Goal: Task Accomplishment & Management: Complete application form

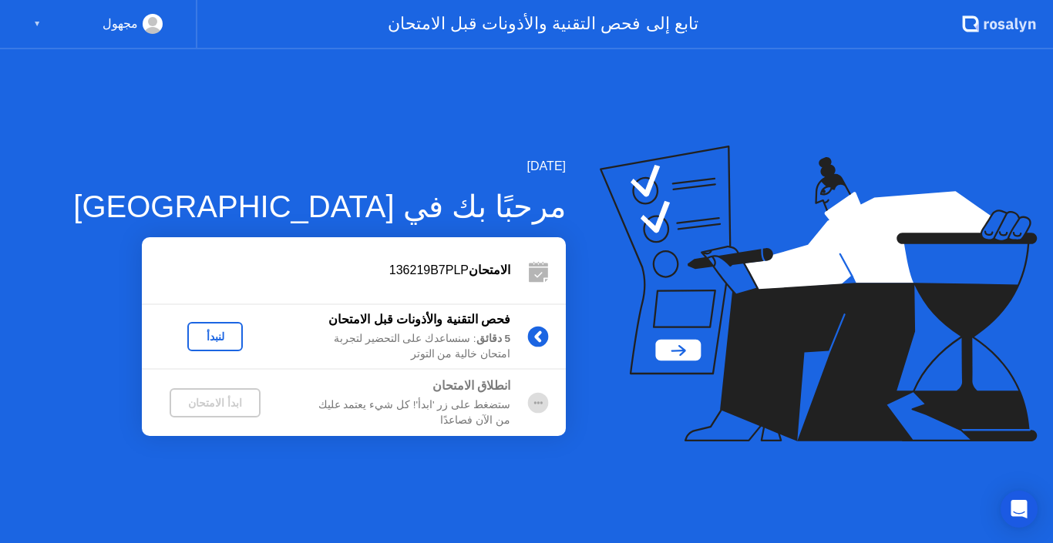
click at [193, 340] on div "لنبدأ" at bounding box center [214, 337] width 43 height 12
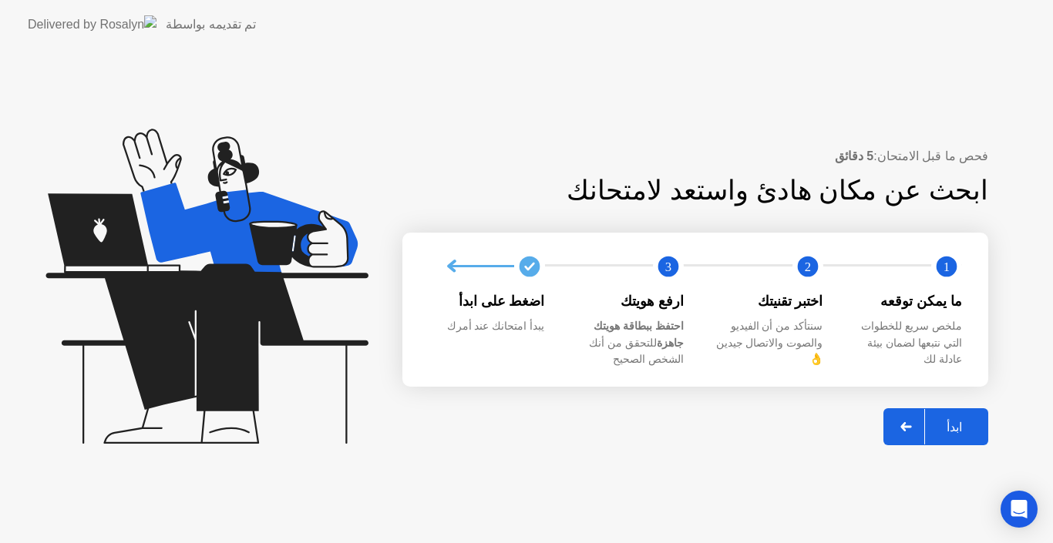
click at [949, 420] on div "ابدأ" at bounding box center [954, 427] width 59 height 15
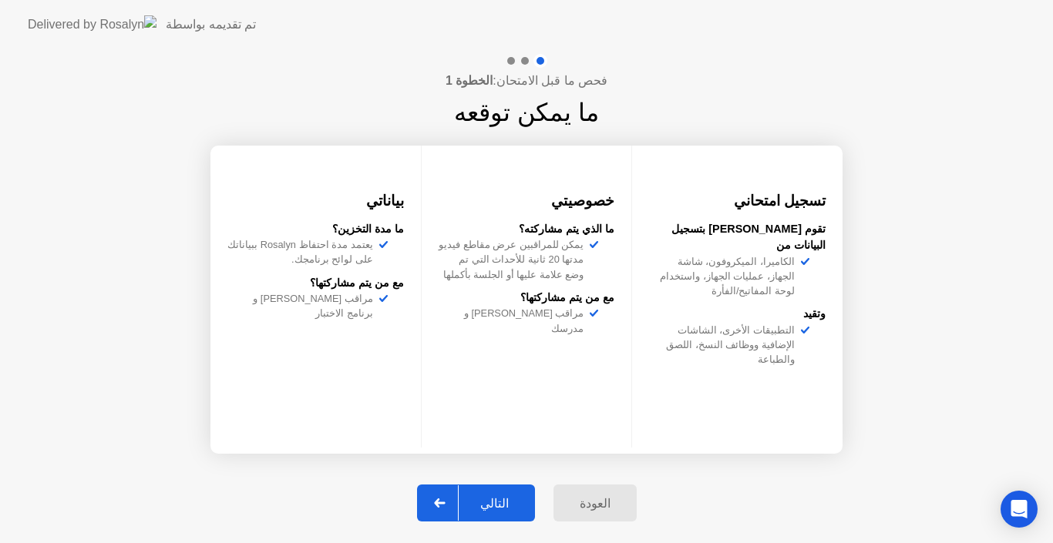
click at [495, 503] on div "التالي" at bounding box center [495, 503] width 72 height 15
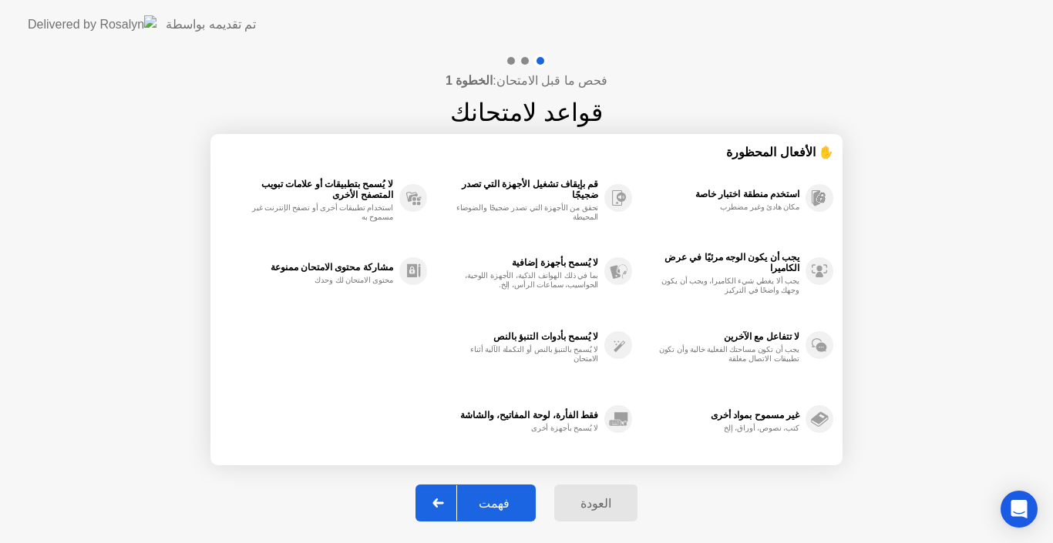
click at [495, 503] on div "فهمت" at bounding box center [494, 503] width 74 height 15
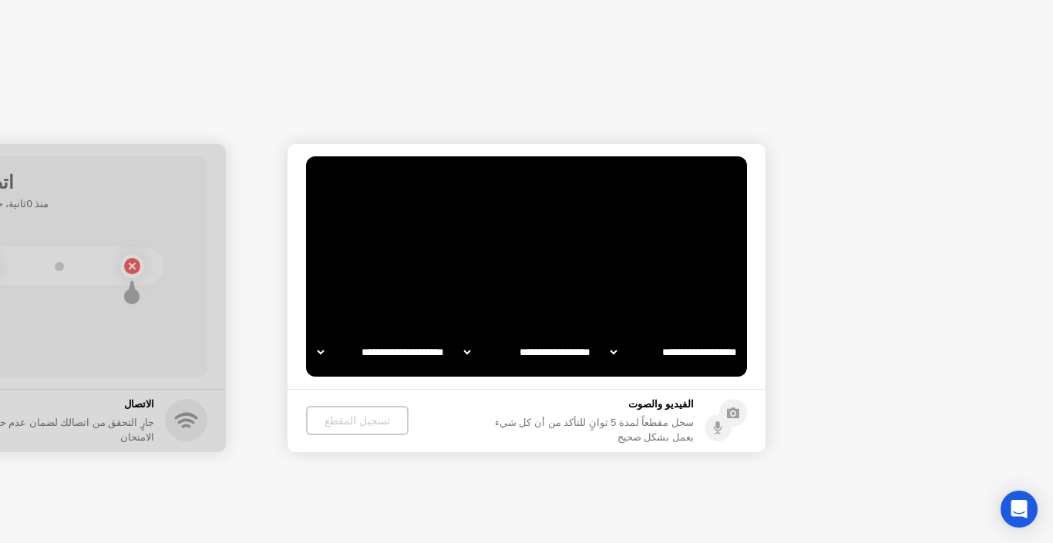
select select "**********"
select select "*******"
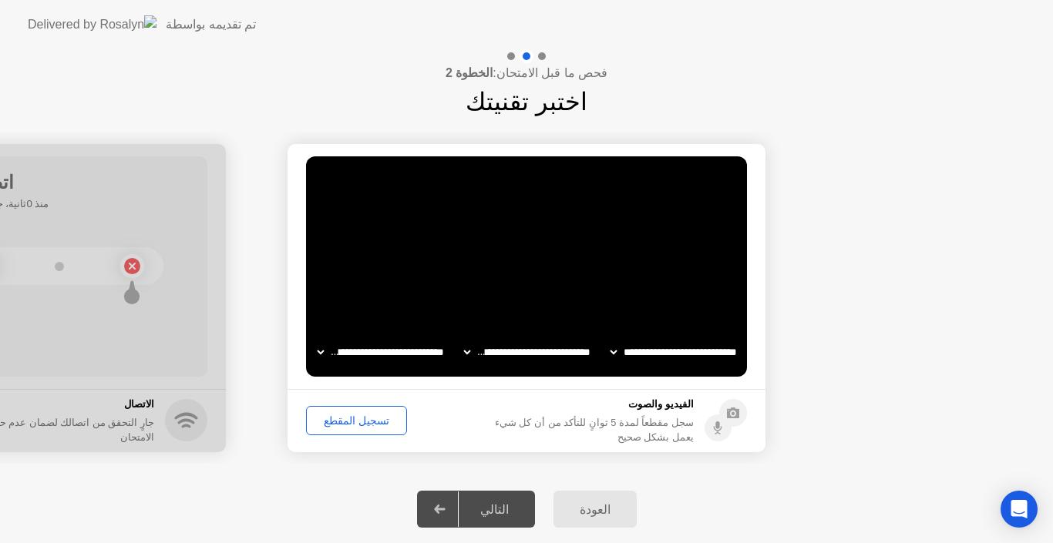
click at [353, 426] on div "تسجيل المقطع" at bounding box center [356, 421] width 90 height 12
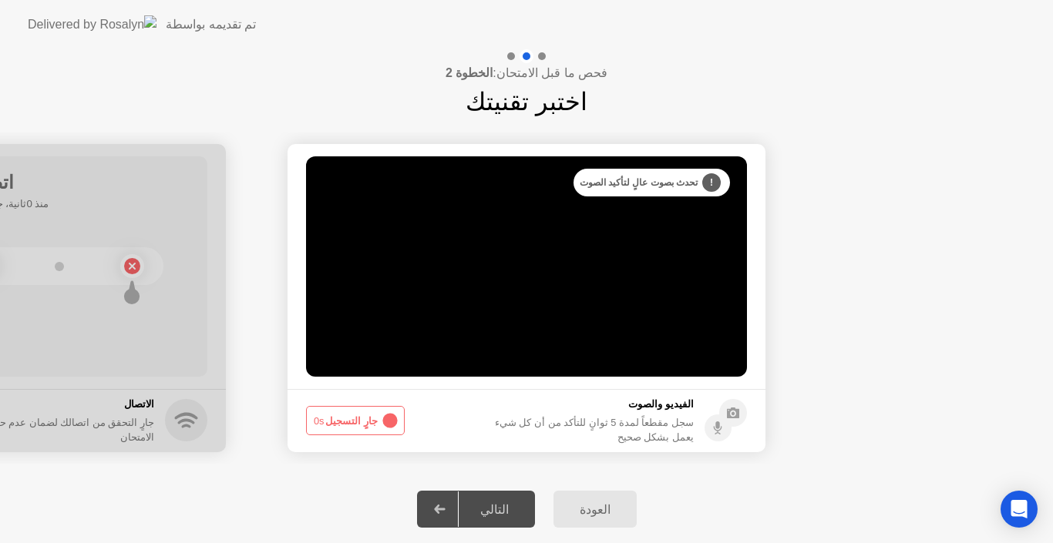
click at [503, 503] on div "التالي" at bounding box center [495, 510] width 72 height 15
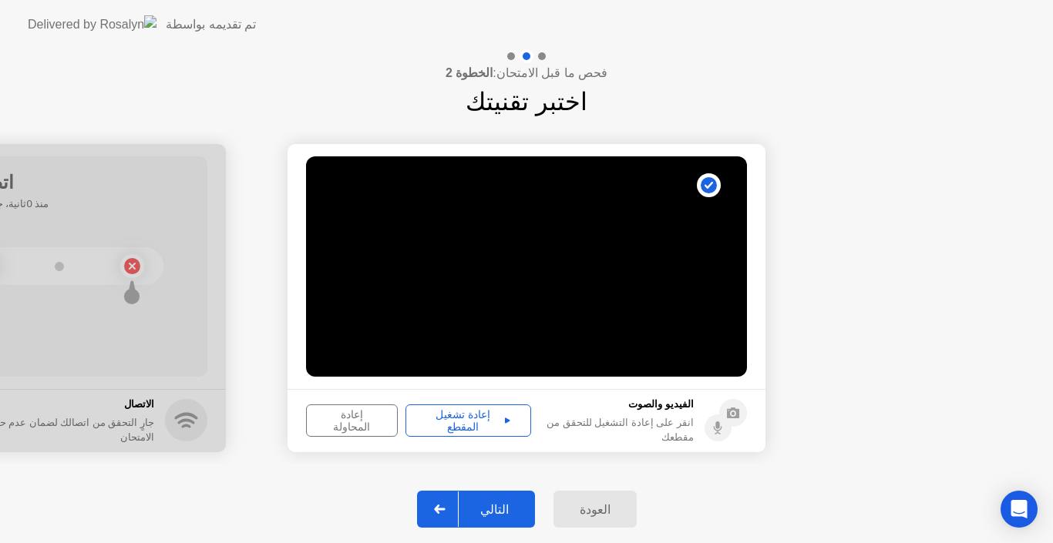
click at [490, 422] on div "إعادة تشغيل المقطع" at bounding box center [468, 421] width 115 height 25
click at [489, 513] on div "التالي" at bounding box center [495, 510] width 72 height 15
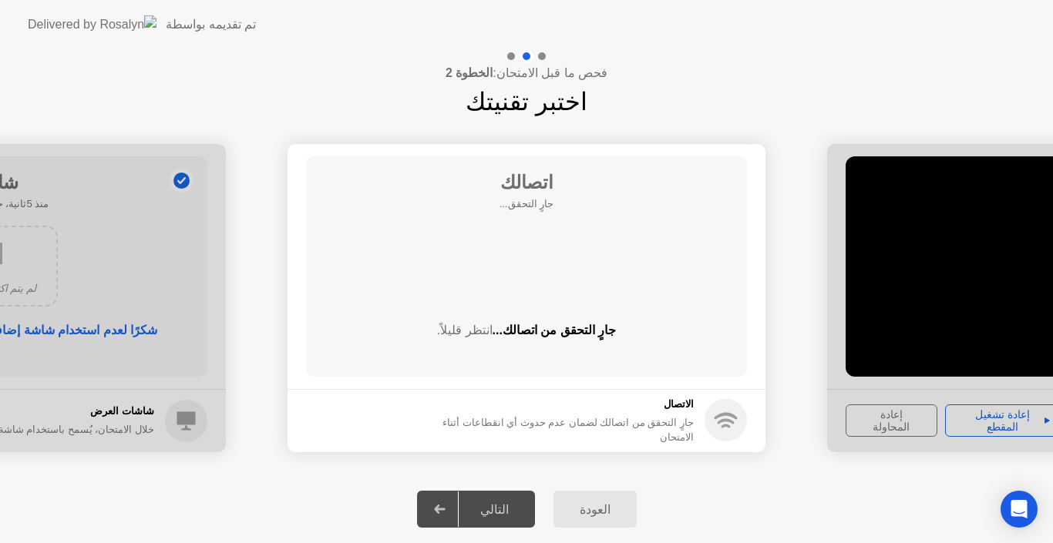
drag, startPoint x: 489, startPoint y: 513, endPoint x: 512, endPoint y: 505, distance: 24.6
click at [512, 505] on div "التالي" at bounding box center [495, 510] width 72 height 15
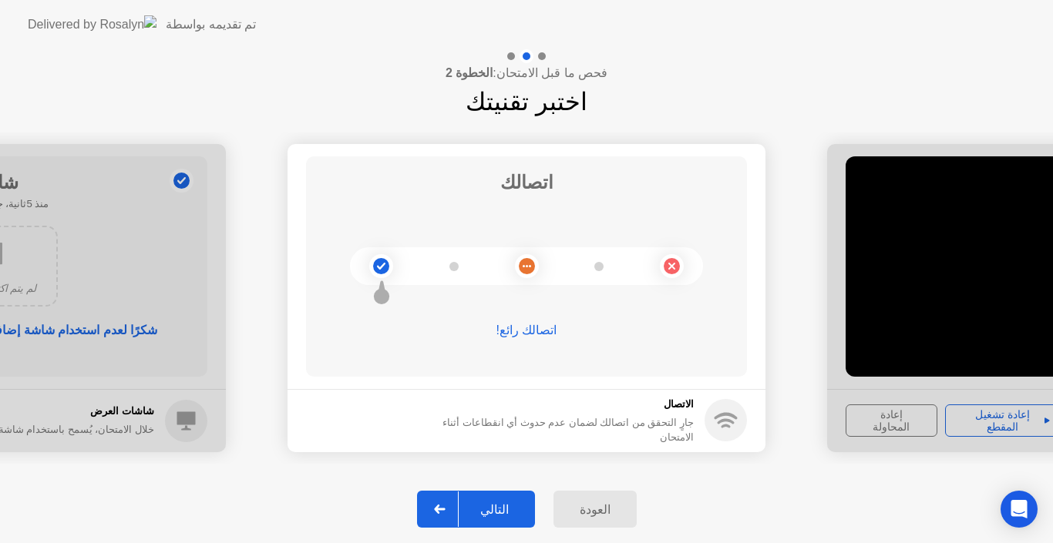
click at [708, 515] on div "العودة التالي" at bounding box center [526, 510] width 1053 height 68
click at [492, 513] on div "التالي" at bounding box center [495, 510] width 72 height 15
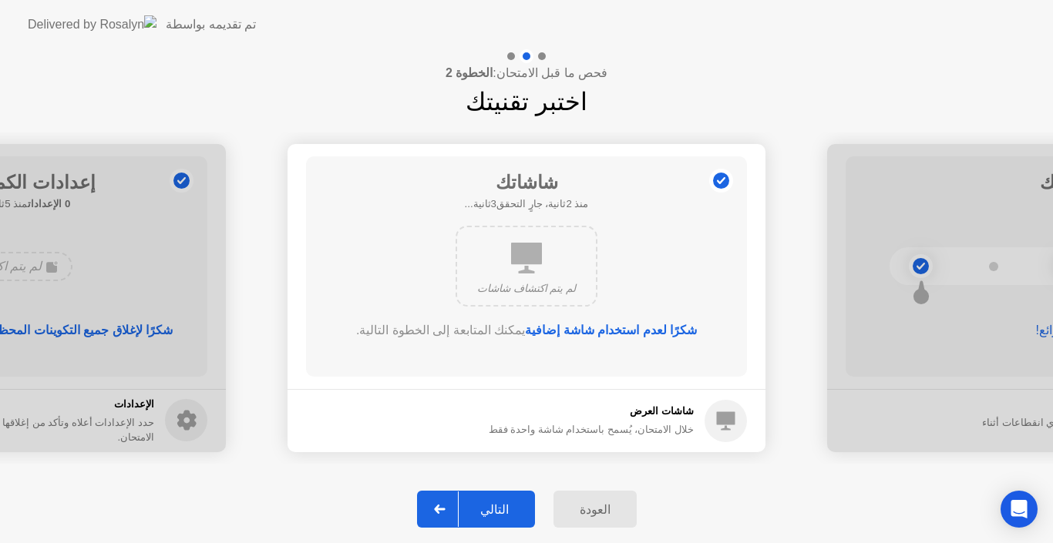
click at [621, 431] on div "خلال الامتحان، يُسمح باستخدام شاشة واحدة فقط" at bounding box center [591, 429] width 205 height 15
click at [513, 251] on icon at bounding box center [526, 258] width 31 height 31
click at [503, 500] on button "التالي" at bounding box center [476, 509] width 118 height 37
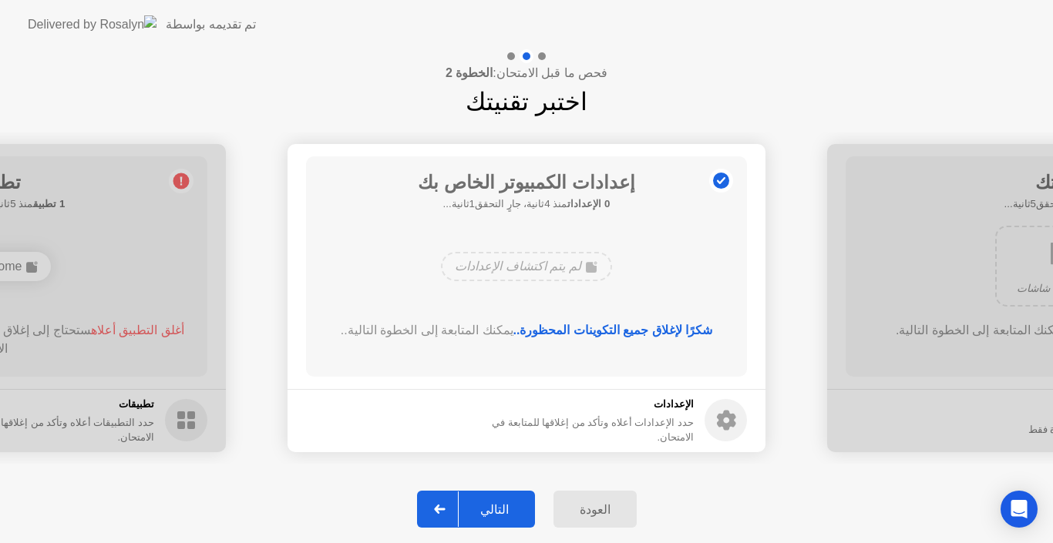
click at [503, 500] on button "التالي" at bounding box center [476, 509] width 118 height 37
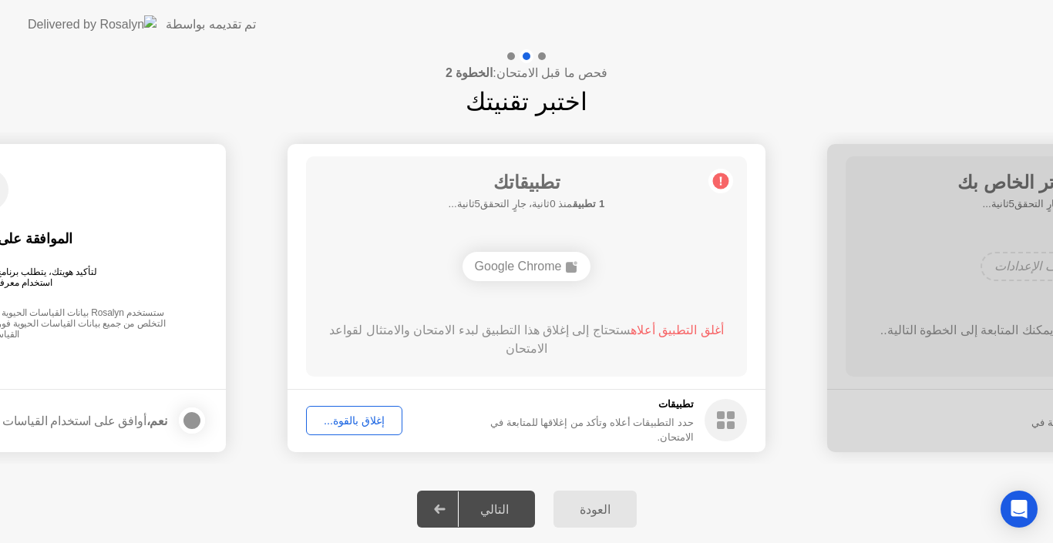
click at [718, 227] on div "تطبيقاتك 1 تطبيق منذ 0ثانية، جارٍ التحقق5ثانية... Google Chrome أغلق التطبيق أع…" at bounding box center [526, 266] width 441 height 220
click at [532, 260] on div "Google Chrome" at bounding box center [527, 266] width 129 height 29
click at [665, 335] on span "أغلق التطبيق أعلاه" at bounding box center [677, 330] width 93 height 13
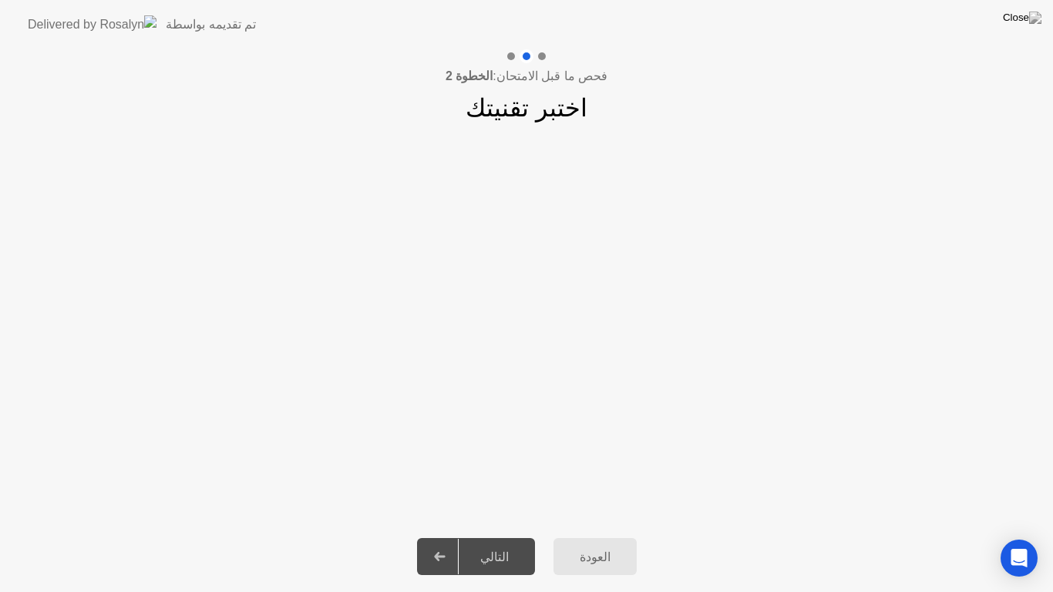
click at [496, 543] on div "التالي" at bounding box center [495, 557] width 72 height 15
click at [510, 543] on div "التالي" at bounding box center [495, 557] width 72 height 15
click at [540, 460] on app-slider "**********" at bounding box center [526, 323] width 1053 height 345
click at [526, 385] on app-slider "**********" at bounding box center [526, 323] width 1053 height 345
click at [434, 543] on div at bounding box center [440, 556] width 37 height 35
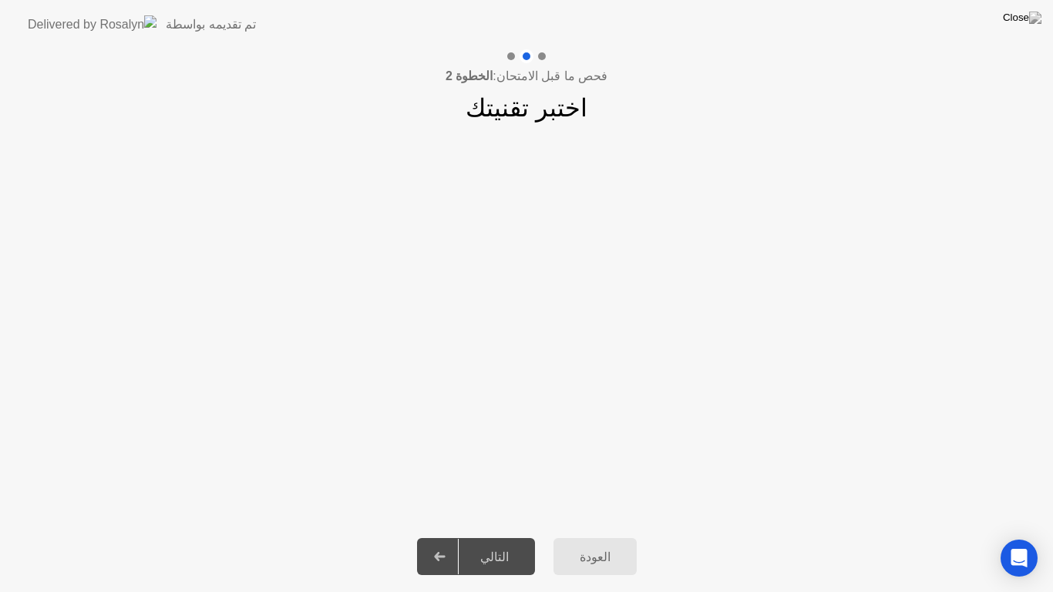
click at [503, 543] on div "التالي" at bounding box center [495, 557] width 72 height 15
click at [584, 543] on div "العودة" at bounding box center [595, 557] width 74 height 15
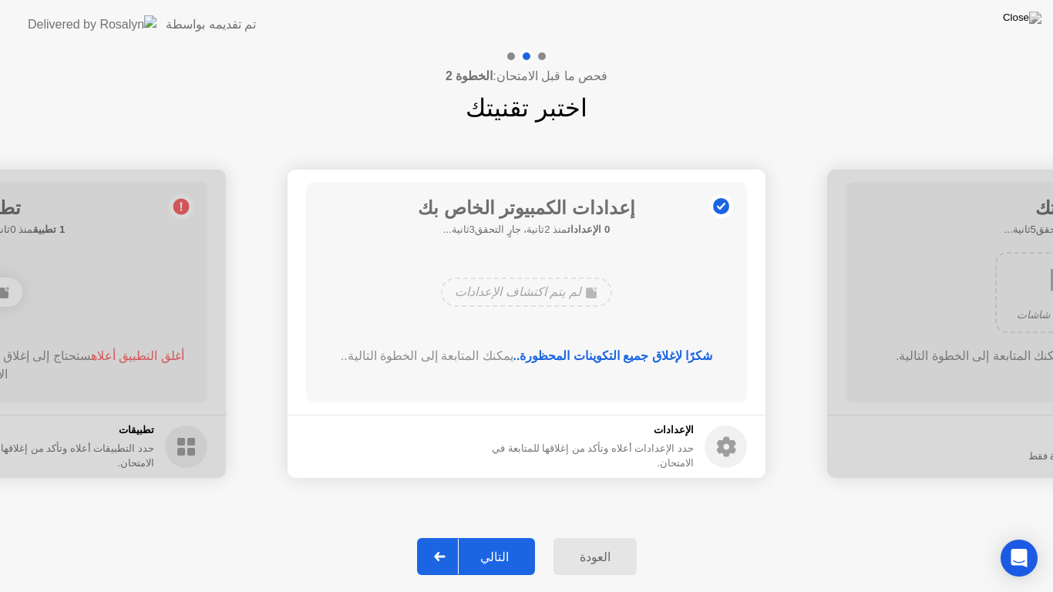
click at [487, 543] on div "التالي" at bounding box center [495, 557] width 72 height 15
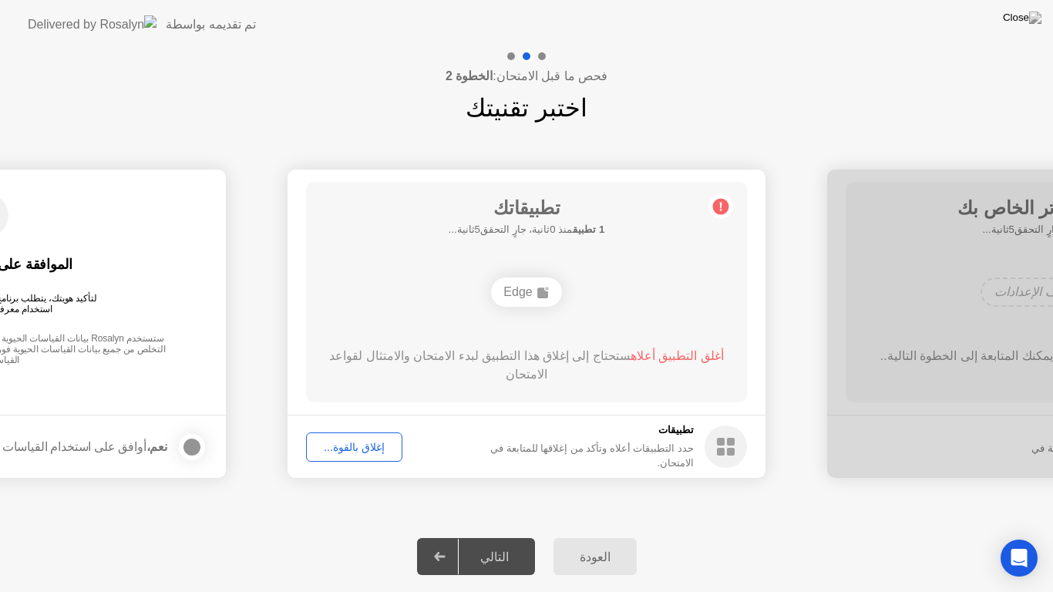
click at [578, 322] on div "تطبيقاتك 1 تطبيق منذ 0ثانية، جارٍ التحقق5ثانية... Edge أغلق التطبيق أعلاه ستحتا…" at bounding box center [526, 292] width 441 height 220
click at [349, 451] on div "إغلاق بالقوة..." at bounding box center [354, 447] width 86 height 12
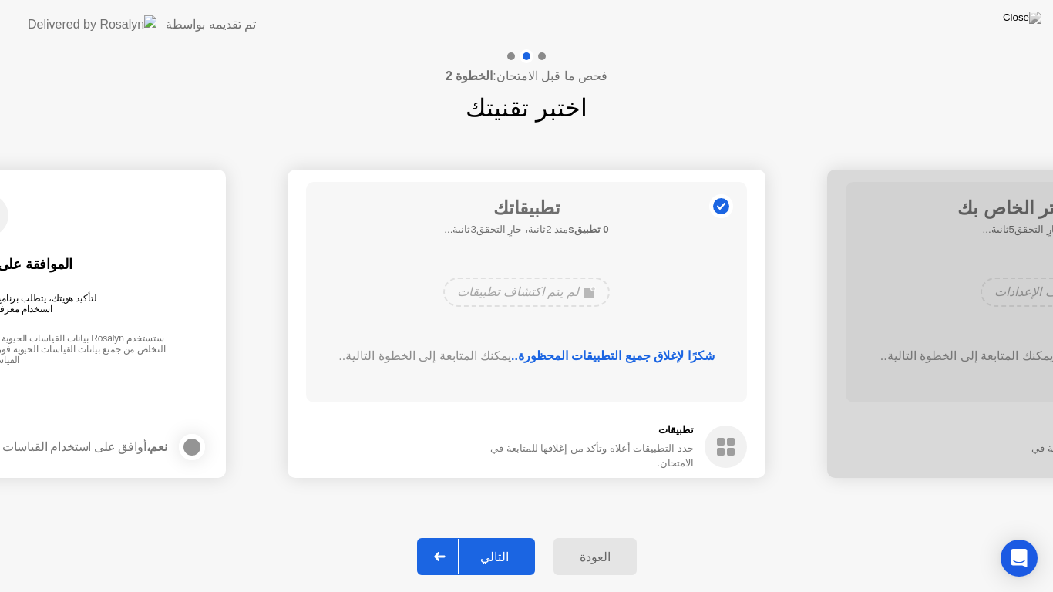
click at [497, 543] on div "التالي" at bounding box center [495, 557] width 72 height 15
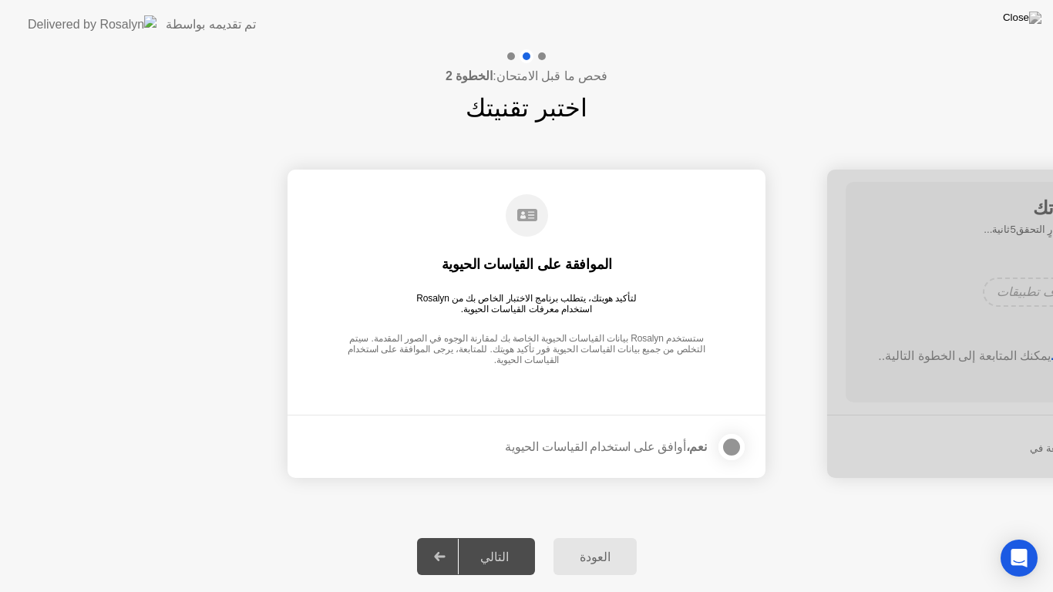
click at [685, 444] on div "نعم، أوافق على استخدام القياسات الحيوية" at bounding box center [606, 446] width 202 height 15
click at [727, 442] on div at bounding box center [731, 447] width 19 height 19
click at [500, 543] on div "التالي" at bounding box center [495, 557] width 72 height 15
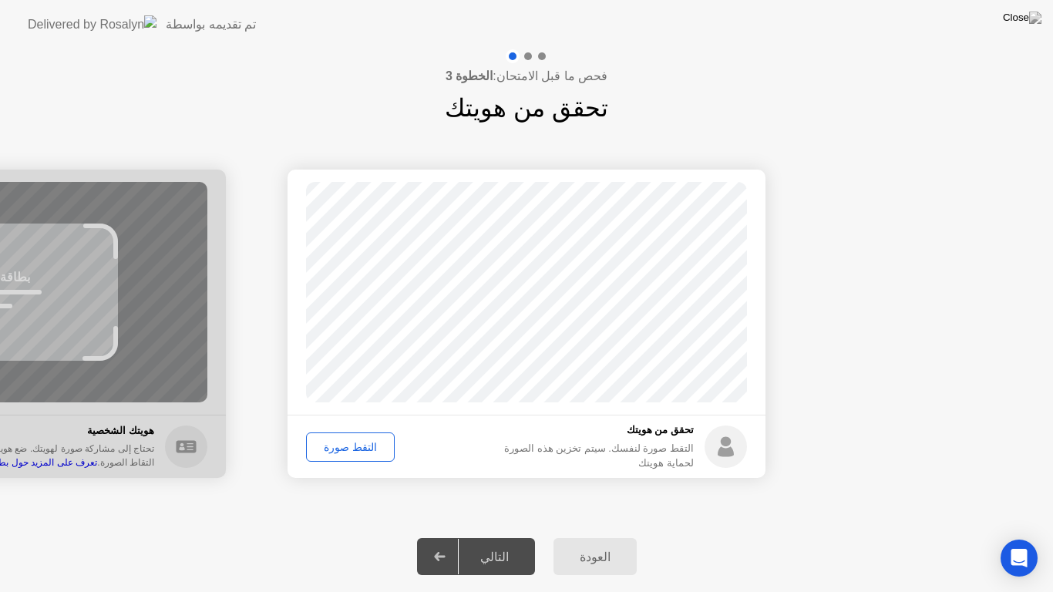
click at [343, 453] on div "التقط صورة" at bounding box center [350, 447] width 78 height 12
click at [338, 442] on div "إعادة الالتقاط" at bounding box center [353, 447] width 84 height 12
click at [338, 442] on div "التقط صورة" at bounding box center [350, 447] width 78 height 12
click at [338, 442] on div "إعادة الالتقاط" at bounding box center [353, 447] width 84 height 12
click at [504, 543] on div "التالي" at bounding box center [495, 557] width 72 height 15
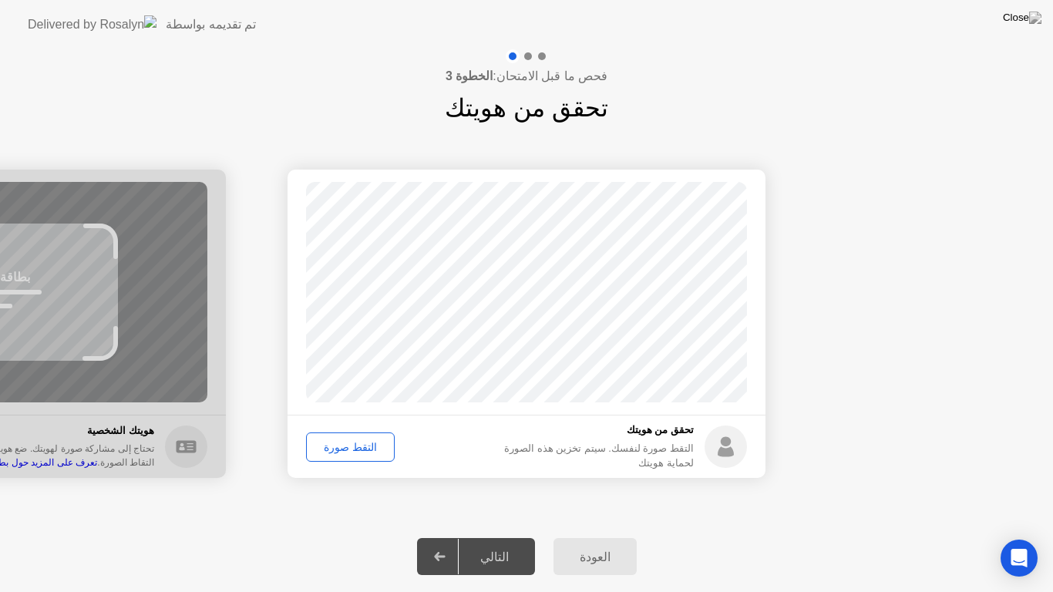
click at [352, 449] on div "التقط صورة" at bounding box center [350, 447] width 78 height 12
click at [493, 543] on div "التالي" at bounding box center [495, 557] width 72 height 15
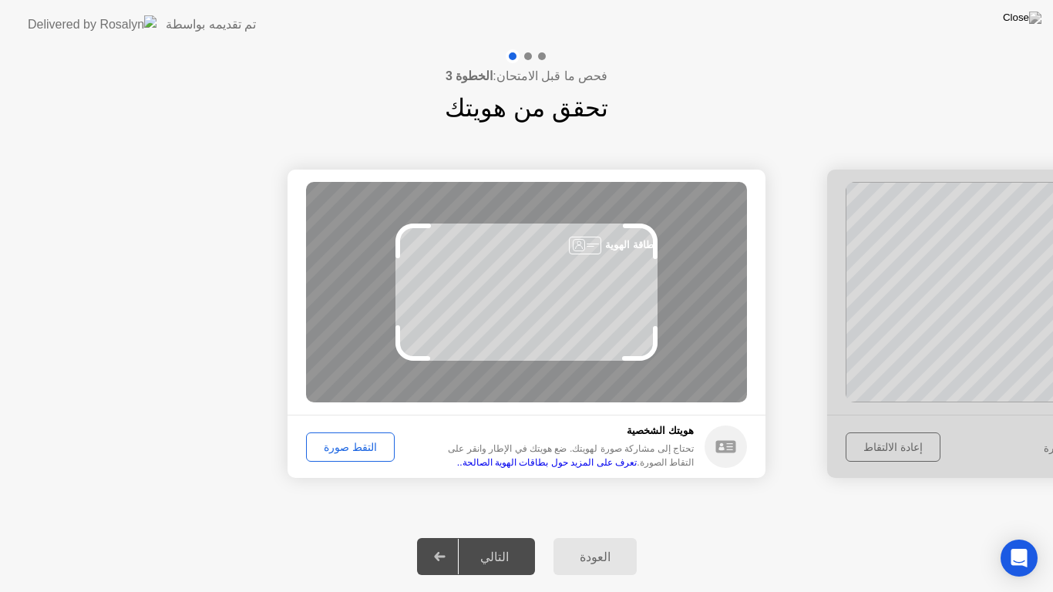
click at [338, 448] on div "التقط صورة" at bounding box center [350, 447] width 78 height 12
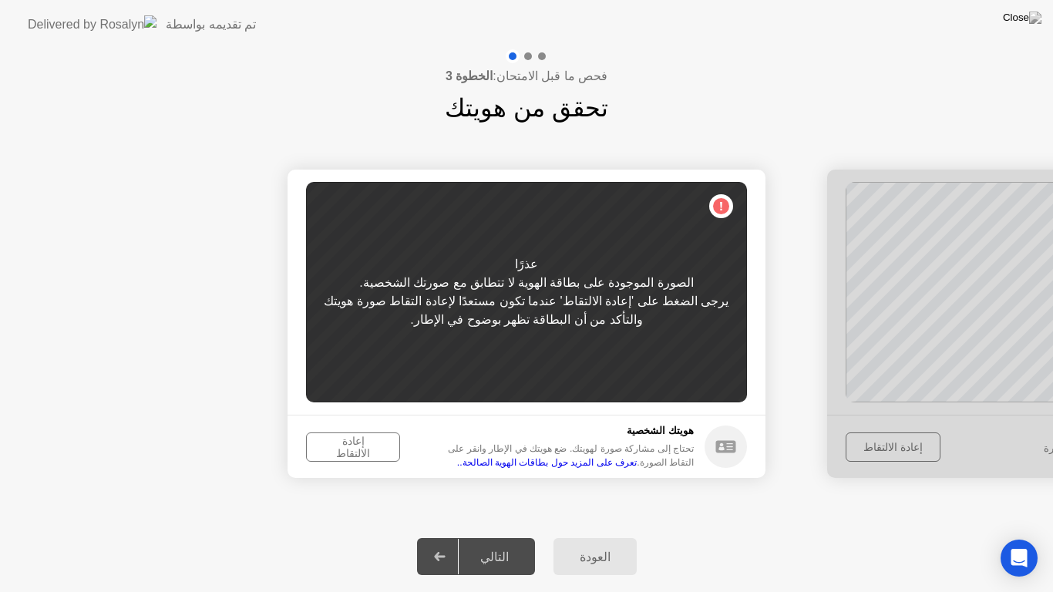
click at [338, 448] on div "إعادة الالتقاط" at bounding box center [352, 447] width 83 height 25
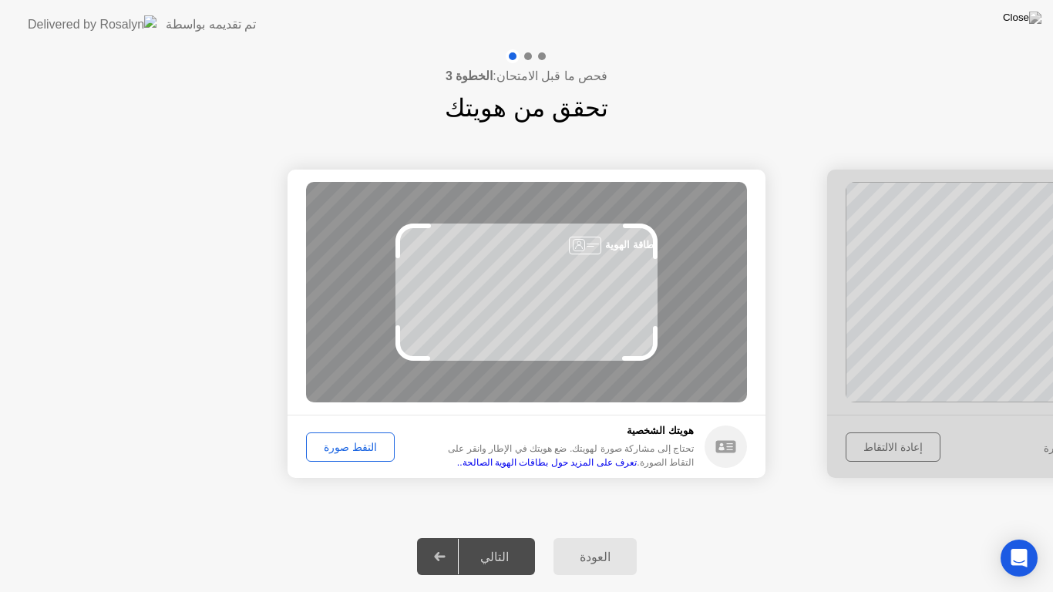
click at [352, 445] on div "التقط صورة" at bounding box center [350, 447] width 78 height 12
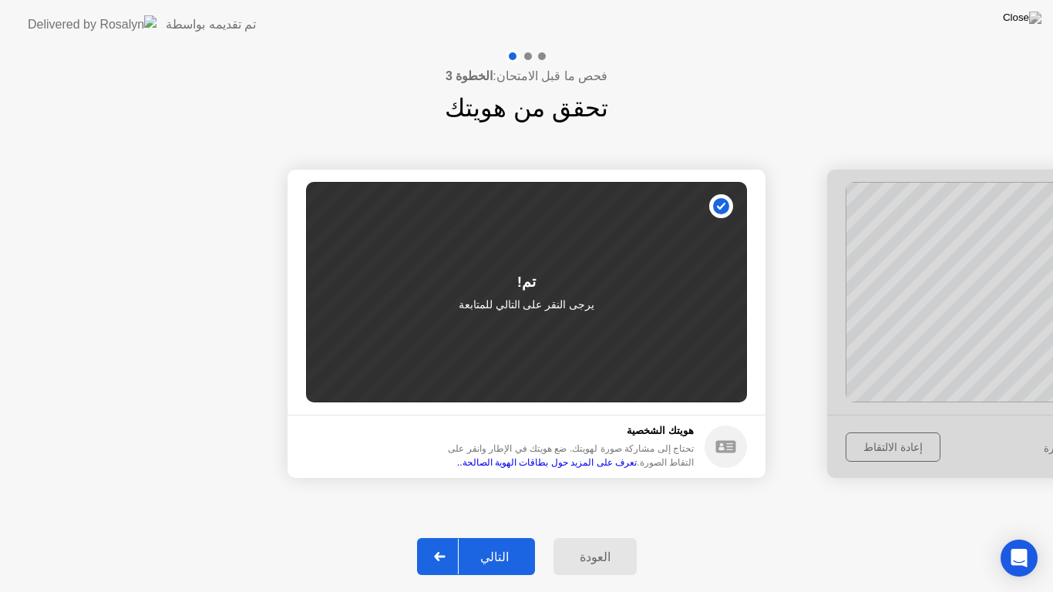
click at [490, 543] on button "التالي" at bounding box center [476, 556] width 118 height 37
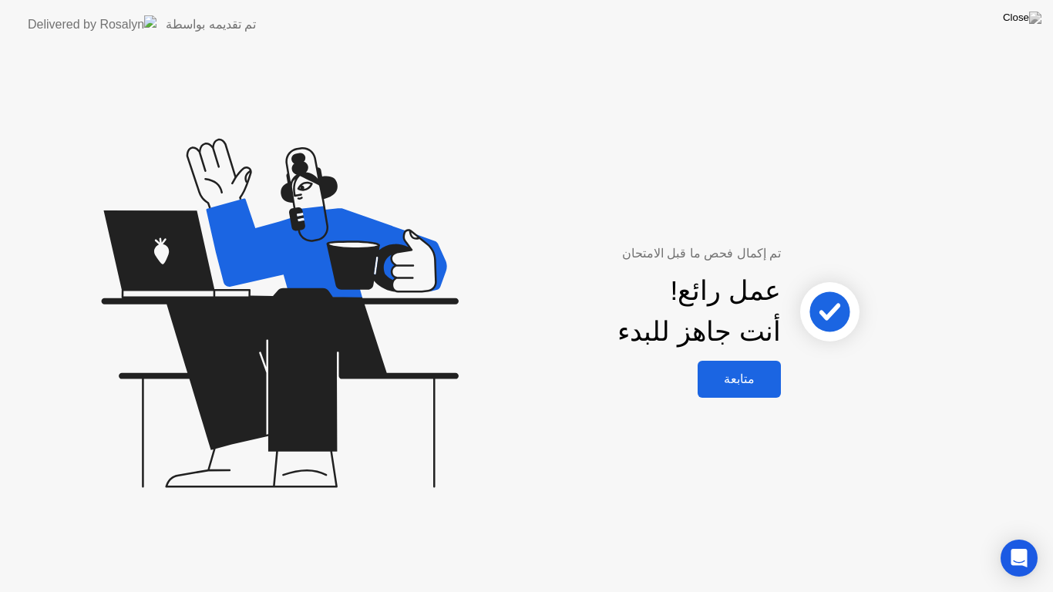
click at [722, 375] on div "متابعة" at bounding box center [739, 379] width 74 height 15
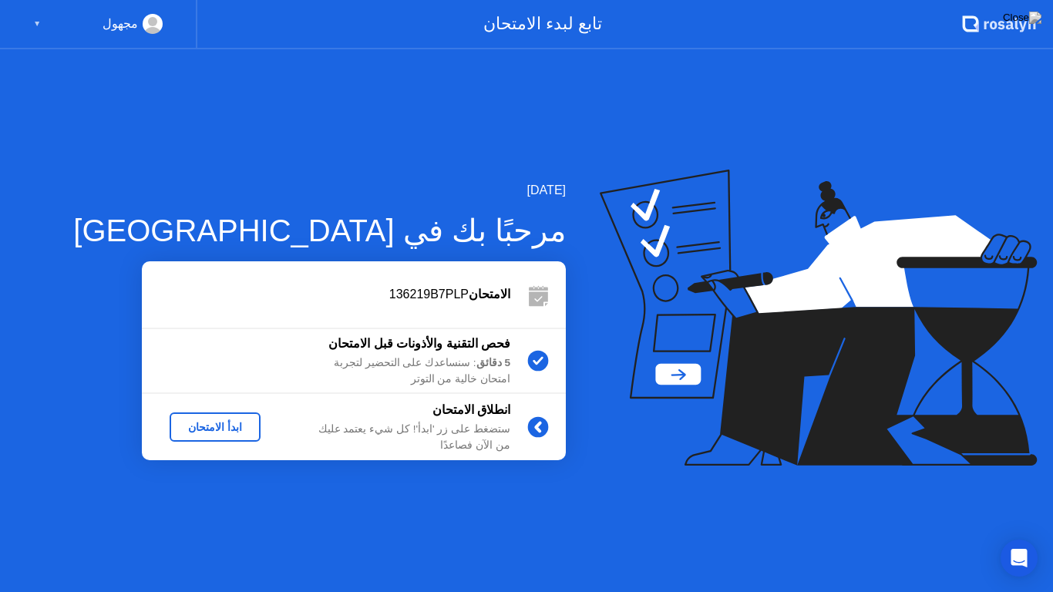
click at [223, 423] on div "ابدأ الامتحان" at bounding box center [215, 427] width 79 height 12
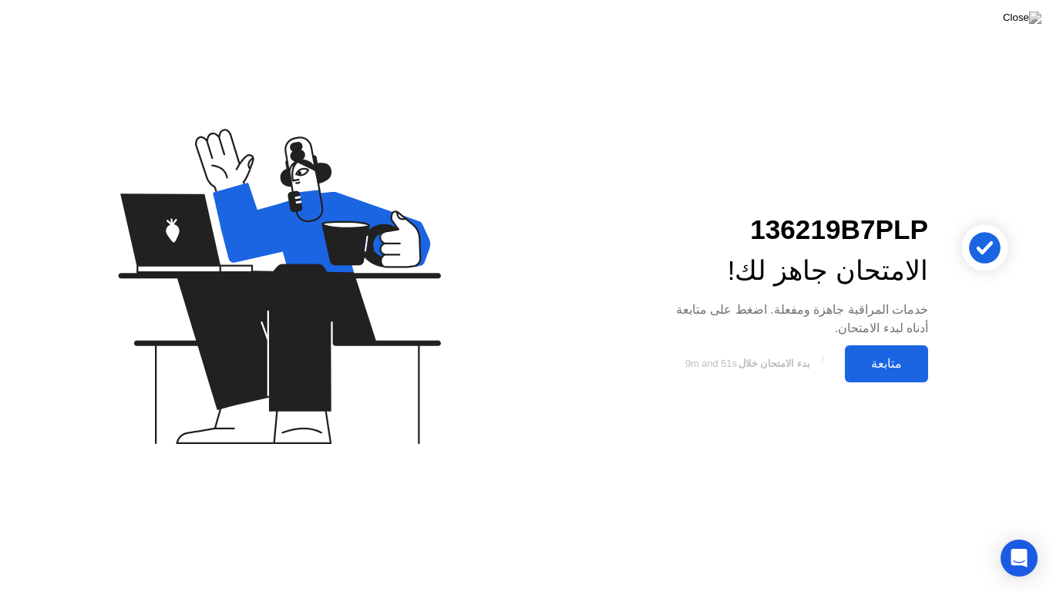
click at [890, 358] on div "متابعة" at bounding box center [887, 363] width 74 height 15
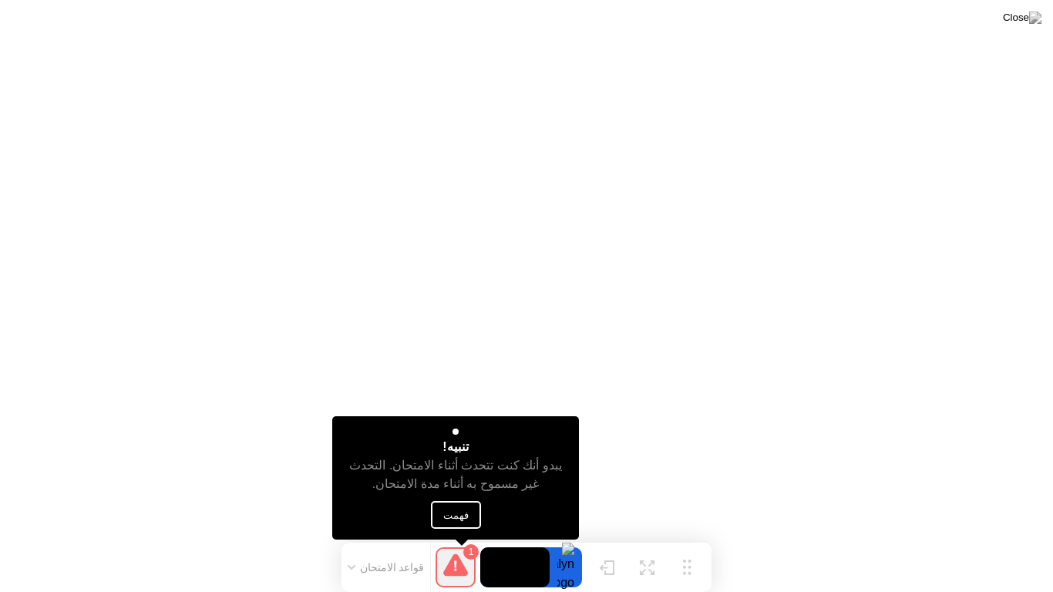
drag, startPoint x: 834, startPoint y: 388, endPoint x: 461, endPoint y: 508, distance: 392.0
click at [461, 508] on div "تنبيه! يبدو أنك كنت تتحدث أثناء الامتحان. التحدث غير مسموح به أثناء مدة الامتحا…" at bounding box center [455, 477] width 247 height 123
click at [461, 508] on button "فهمت" at bounding box center [456, 515] width 50 height 28
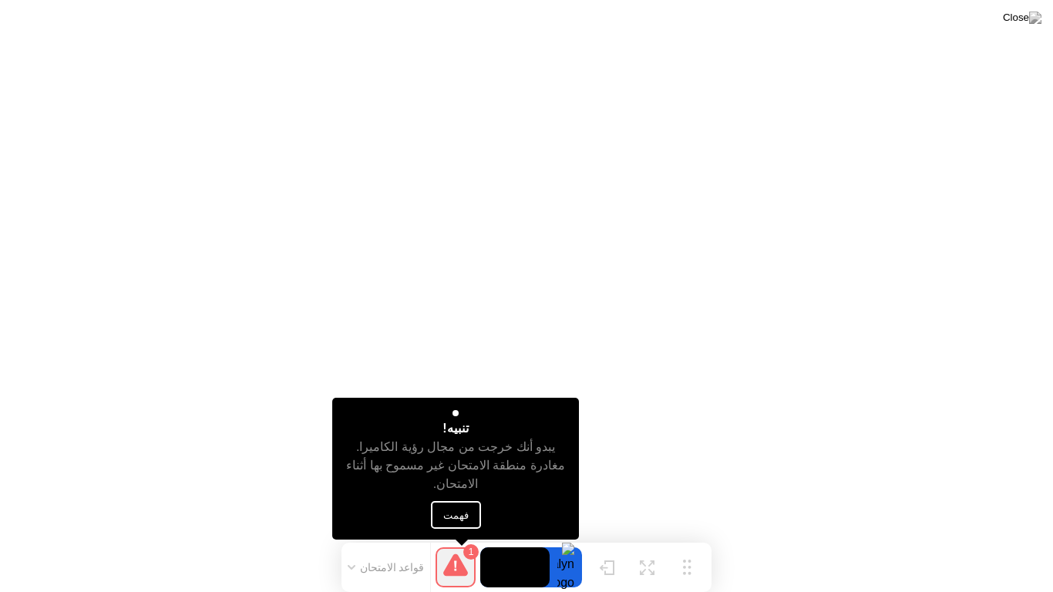
click at [458, 514] on button "فهمت" at bounding box center [456, 515] width 50 height 28
click at [451, 513] on button "فهمت" at bounding box center [456, 515] width 50 height 28
